Goal: Check status: Check status

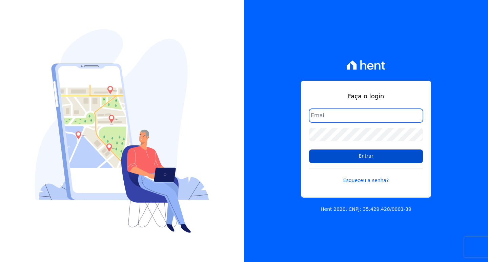
type input "financeiro01@imobcon.com"
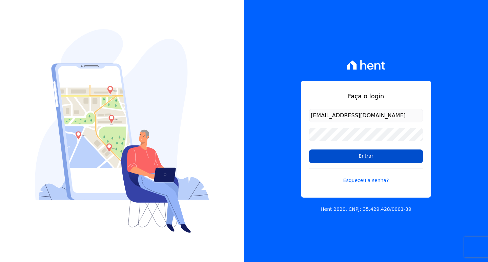
click at [356, 158] on input "Entrar" at bounding box center [366, 156] width 114 height 14
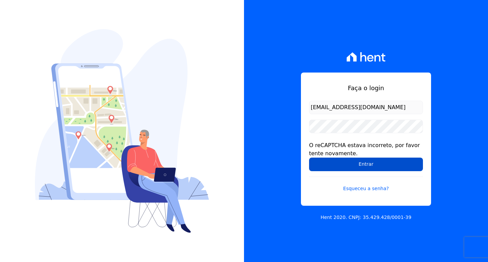
click at [381, 166] on input "Entrar" at bounding box center [366, 165] width 114 height 14
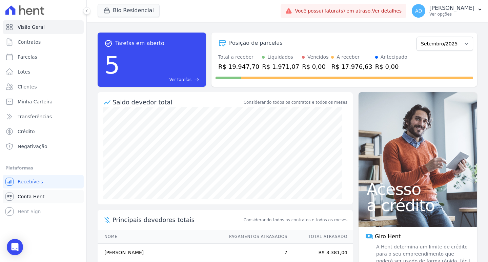
click at [45, 197] on link "Conta Hent" at bounding box center [43, 197] width 81 height 14
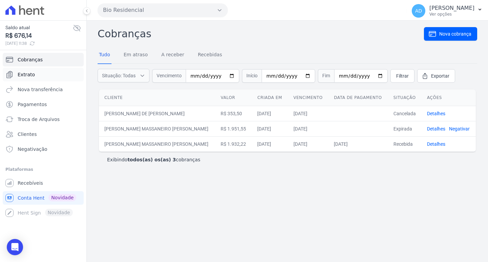
click at [34, 75] on link "Extrato" at bounding box center [43, 75] width 81 height 14
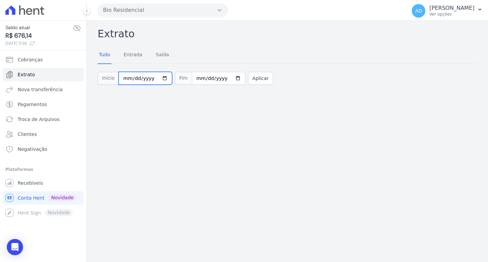
click at [160, 74] on input "2025-09-01" at bounding box center [146, 78] width 54 height 13
click at [160, 76] on input "2025-09-01" at bounding box center [146, 78] width 54 height 13
type input "[DATE]"
click at [231, 78] on input "2025-09-01" at bounding box center [219, 78] width 54 height 13
type input "[DATE]"
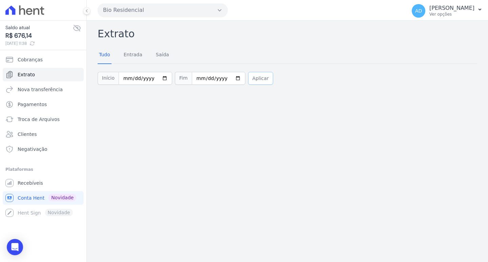
click at [248, 80] on button "Aplicar" at bounding box center [260, 78] width 25 height 13
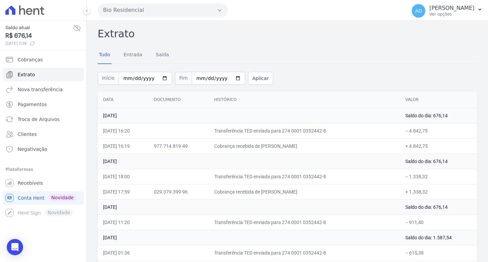
drag, startPoint x: 321, startPoint y: 145, endPoint x: 313, endPoint y: 145, distance: 7.5
click at [313, 145] on td "Cobrança recebida de [PERSON_NAME]" at bounding box center [304, 145] width 191 height 15
